Goal: Check status: Check status

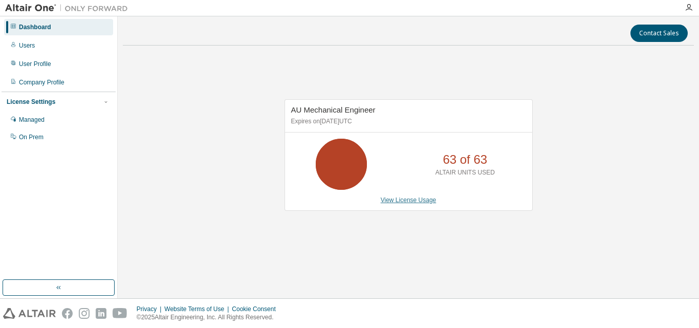
click at [395, 199] on link "View License Usage" at bounding box center [409, 200] width 56 height 7
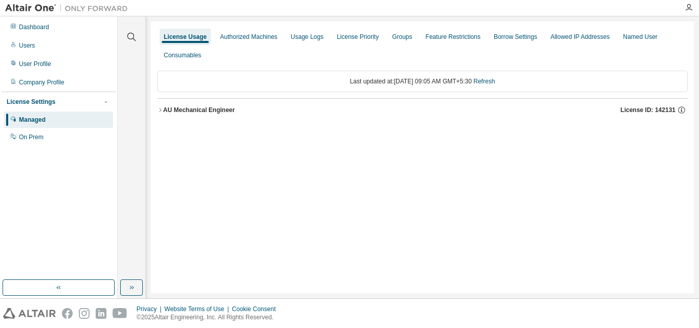
click at [202, 114] on div "AU Mechanical Engineer License ID: 142131" at bounding box center [425, 109] width 525 height 9
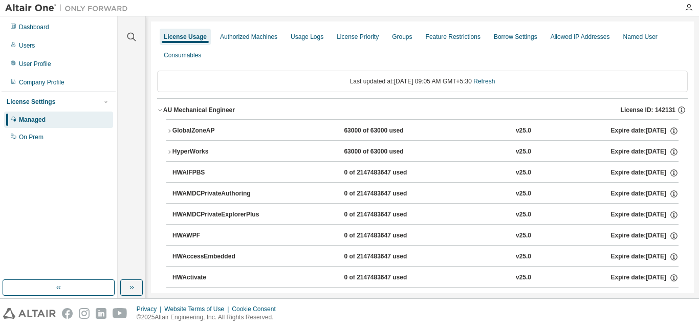
click at [206, 129] on div "GlobalZoneAP" at bounding box center [219, 130] width 92 height 9
